Goal: Information Seeking & Learning: Learn about a topic

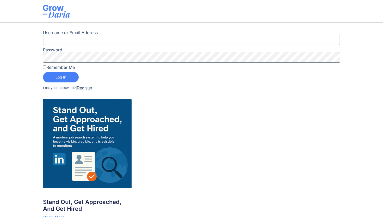
click at [202, 41] on input "Username or Email Address" at bounding box center [191, 40] width 297 height 10
type input "paulakasparian"
click at [44, 68] on input "Remember Me" at bounding box center [44, 66] width 3 height 3
checkbox input "true"
click at [56, 78] on span "Log In" at bounding box center [61, 77] width 11 height 4
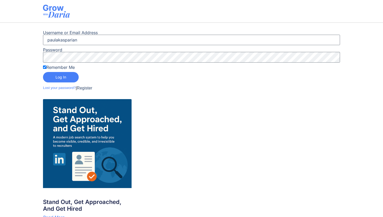
click at [64, 88] on link "Lost your password?" at bounding box center [59, 87] width 33 height 5
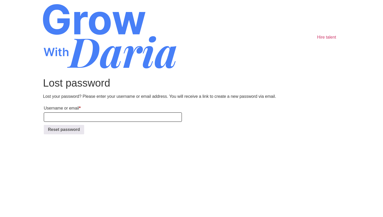
click at [61, 116] on input "Username or email * Required" at bounding box center [113, 116] width 138 height 9
type input "paulakasparian@gmail.com"
click at [63, 132] on button "Reset password" at bounding box center [64, 129] width 40 height 9
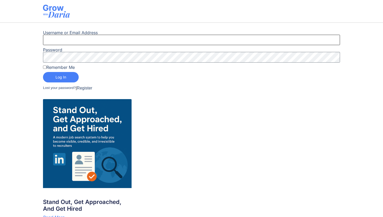
click at [183, 41] on input "Username or Email Address" at bounding box center [191, 40] width 297 height 10
click at [88, 40] on input "paulakasparian" at bounding box center [191, 40] width 297 height 10
type input "paulakasparian@gmail.com"
click at [17, 57] on div "Username or Email Address paulakasparian@gmail.com Password Remember Me Log In …" at bounding box center [191, 61] width 383 height 66
click at [50, 77] on button "Log In" at bounding box center [61, 77] width 36 height 10
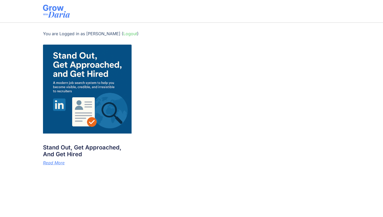
click at [92, 72] on img at bounding box center [87, 89] width 89 height 89
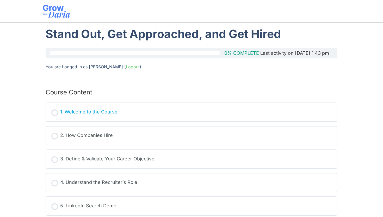
click at [104, 112] on div "1. Welcome to the Course" at bounding box center [88, 112] width 57 height 8
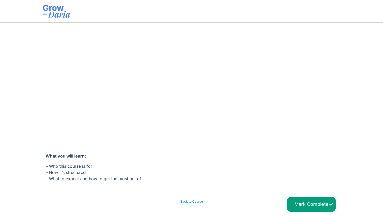
scroll to position [93, 0]
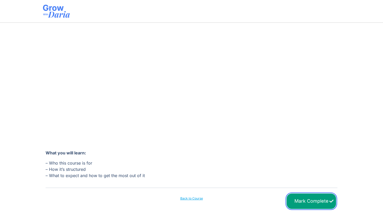
click at [295, 204] on input "Mark Complete" at bounding box center [312, 200] width 50 height 15
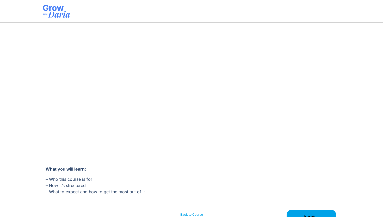
scroll to position [101, 0]
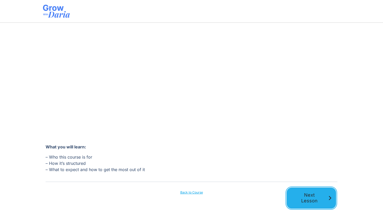
click at [310, 199] on span "Next Lesson" at bounding box center [309, 198] width 36 height 12
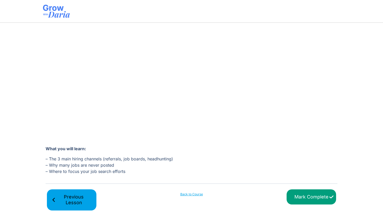
scroll to position [96, 0]
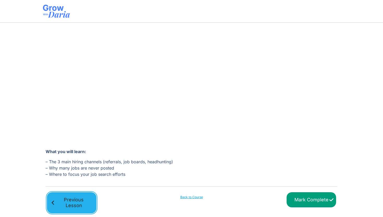
click at [82, 202] on span "Previous Lesson" at bounding box center [74, 203] width 36 height 12
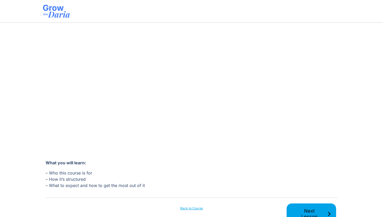
scroll to position [101, 0]
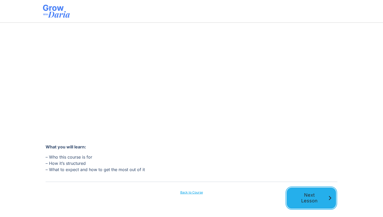
click at [313, 198] on span "Next Lesson" at bounding box center [309, 198] width 36 height 12
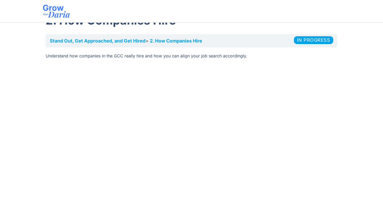
scroll to position [11, 0]
